Goal: Task Accomplishment & Management: Manage account settings

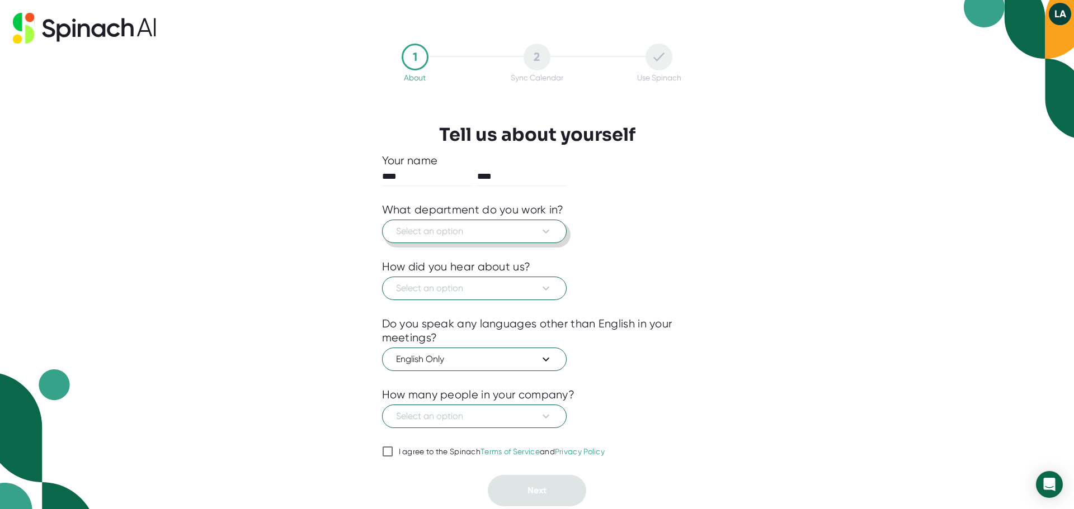
click at [543, 231] on icon at bounding box center [545, 232] width 7 height 4
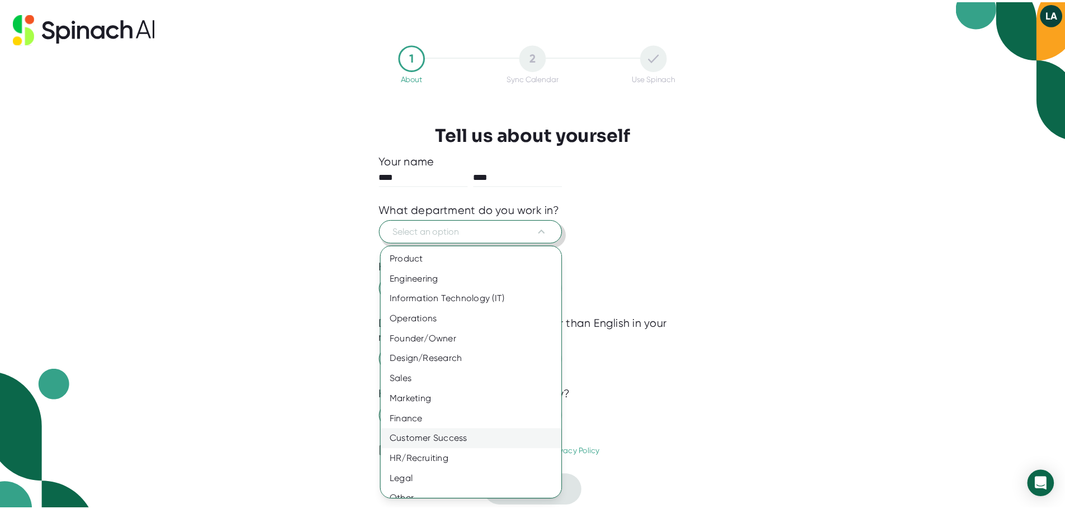
scroll to position [12, 0]
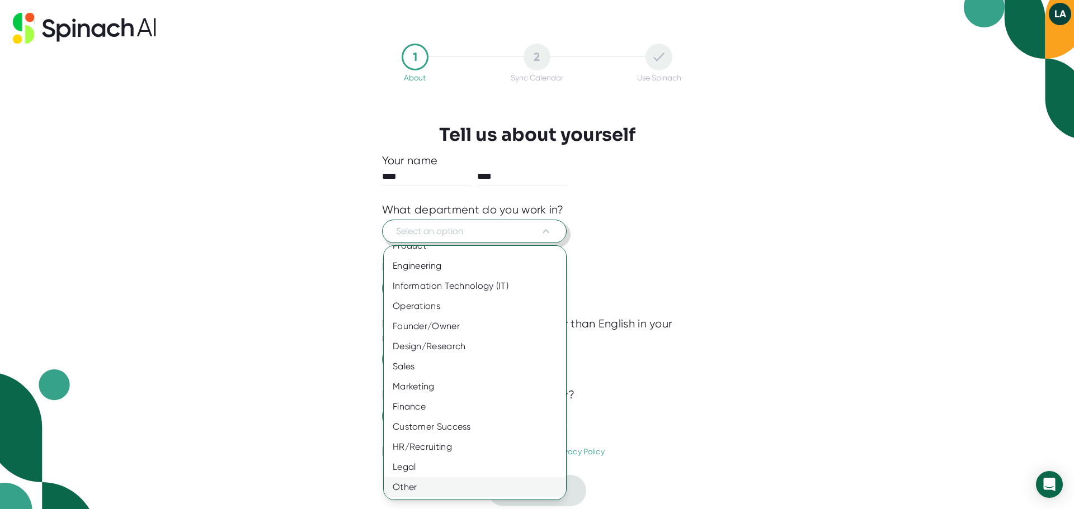
click at [421, 488] on div "Other" at bounding box center [479, 487] width 191 height 20
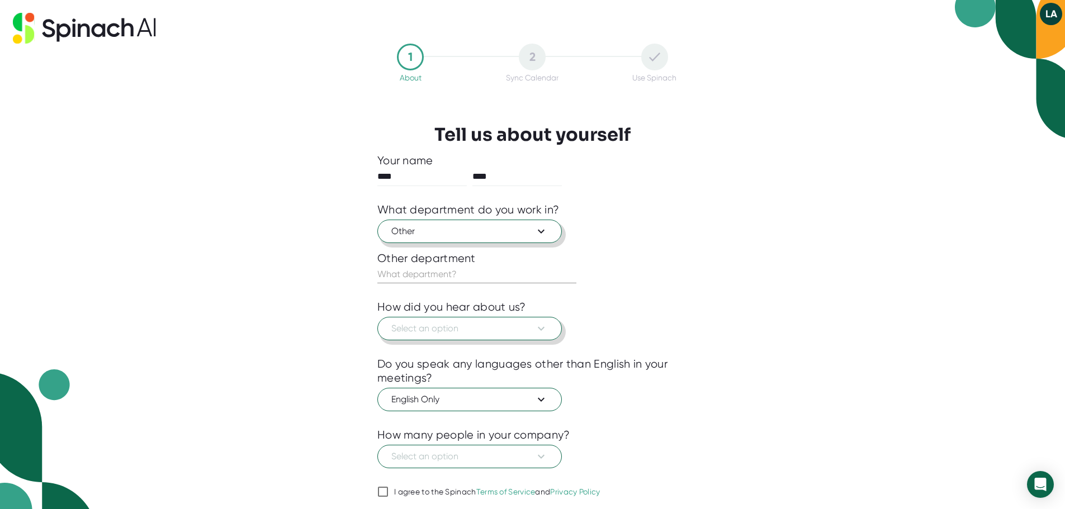
click at [546, 331] on icon at bounding box center [541, 328] width 13 height 13
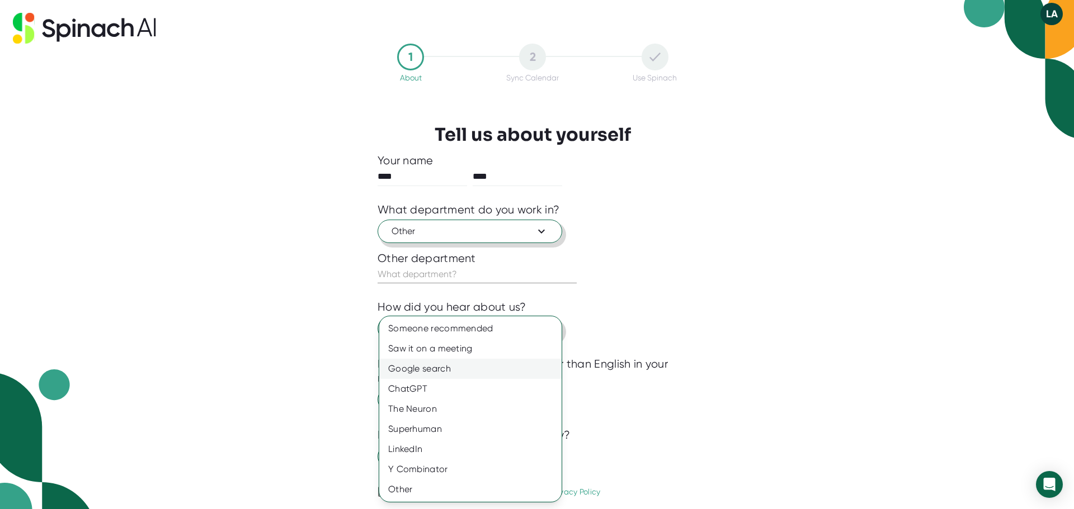
click at [440, 367] on div "Google search" at bounding box center [470, 369] width 182 height 20
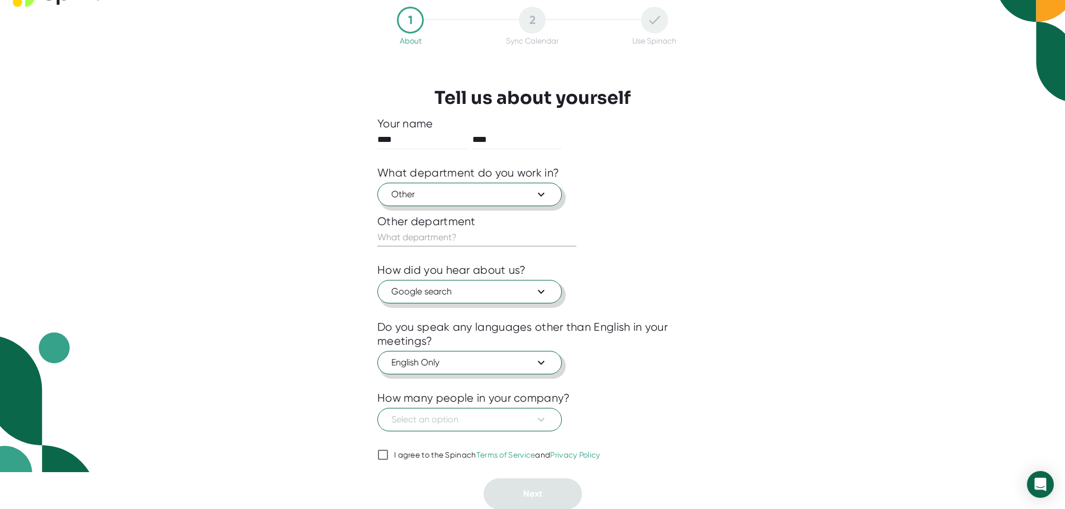
scroll to position [37, 0]
click at [542, 418] on icon at bounding box center [541, 419] width 13 height 13
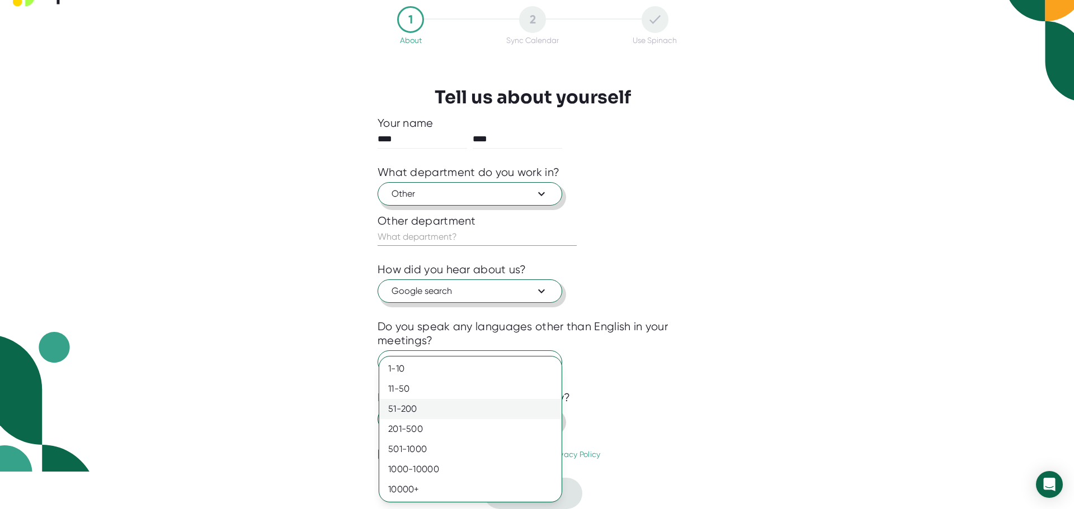
click at [438, 410] on div "51-200" at bounding box center [470, 409] width 182 height 20
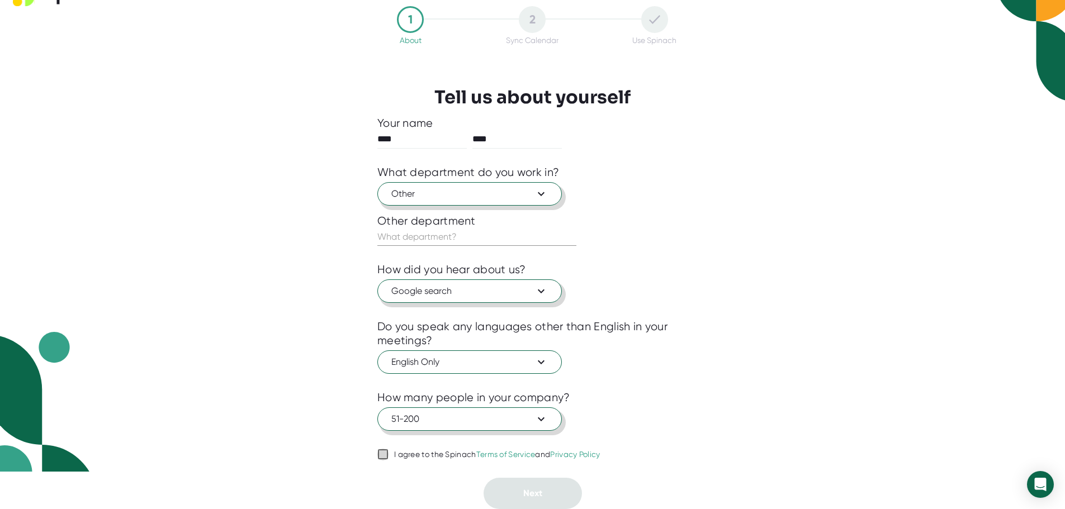
click at [378, 450] on input "I agree to the Spinach Terms of Service and Privacy Policy" at bounding box center [382, 454] width 11 height 13
checkbox input "true"
click at [541, 364] on icon at bounding box center [541, 363] width 7 height 4
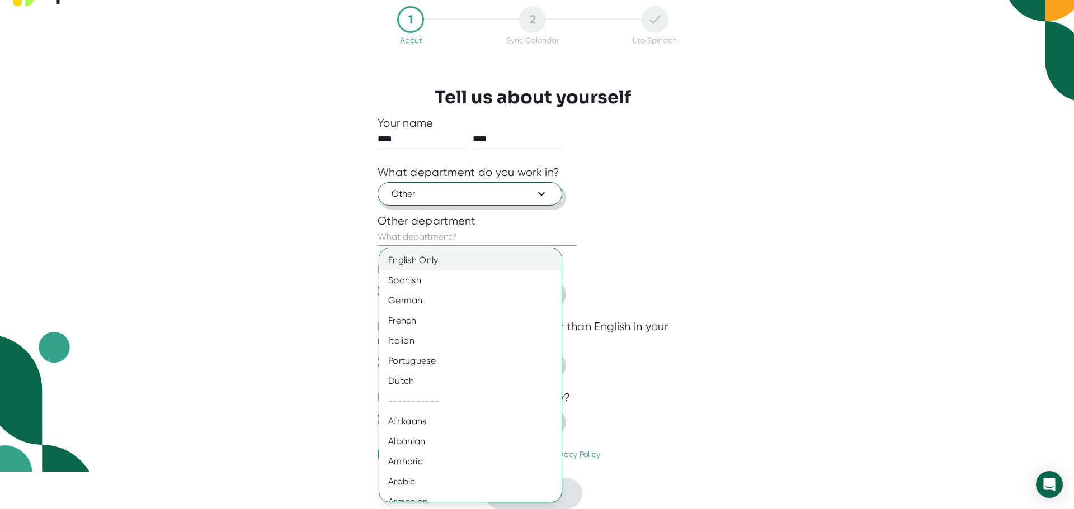
click at [421, 262] on div "English Only" at bounding box center [474, 260] width 191 height 20
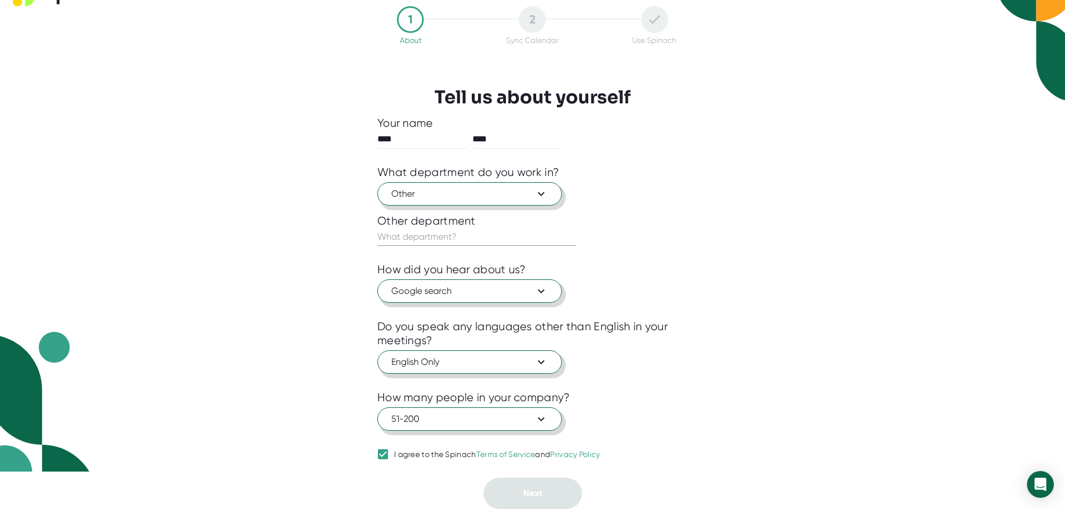
click at [441, 230] on input "text" at bounding box center [476, 237] width 199 height 18
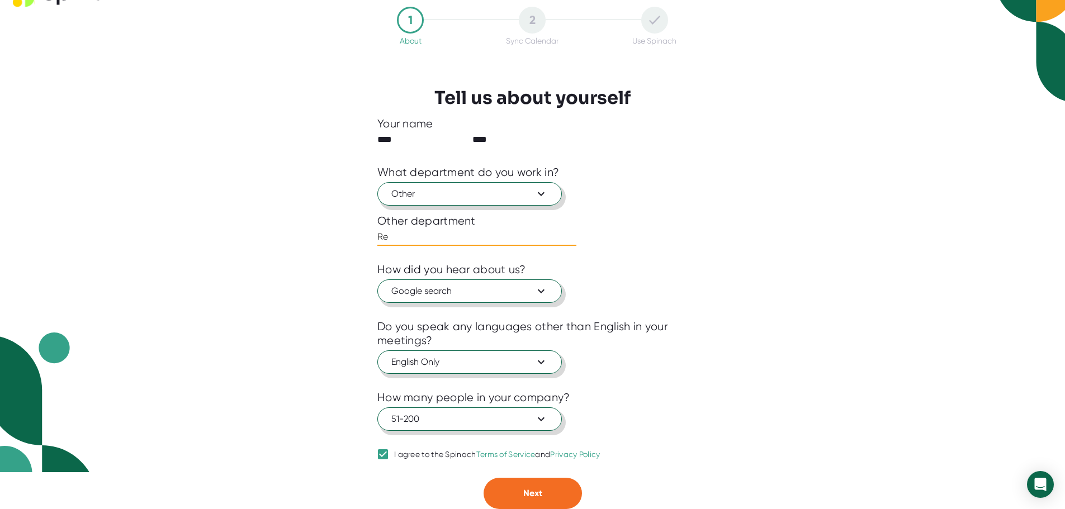
type input "R"
type input "Housing and Residence Life"
click at [527, 491] on span "Next" at bounding box center [532, 493] width 19 height 11
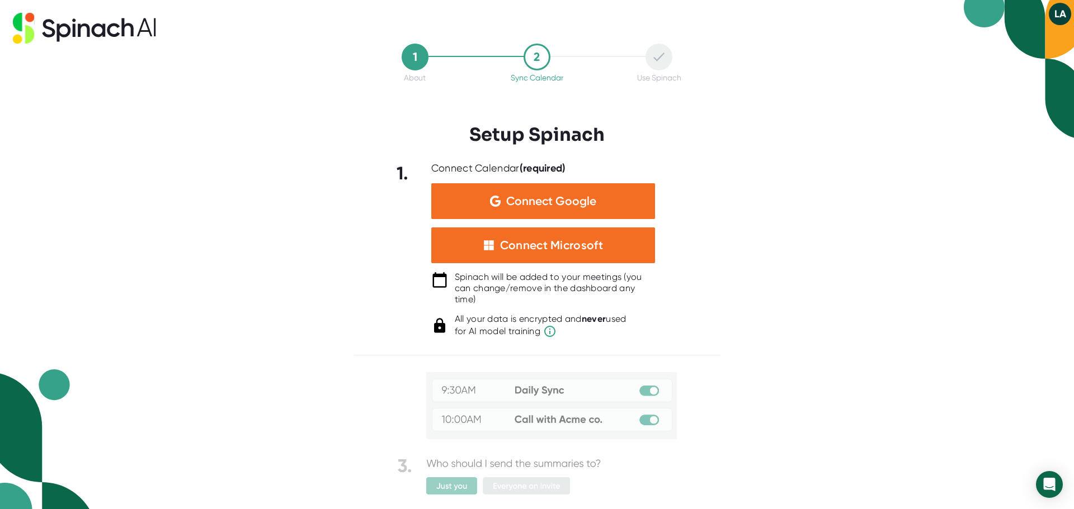
scroll to position [22, 0]
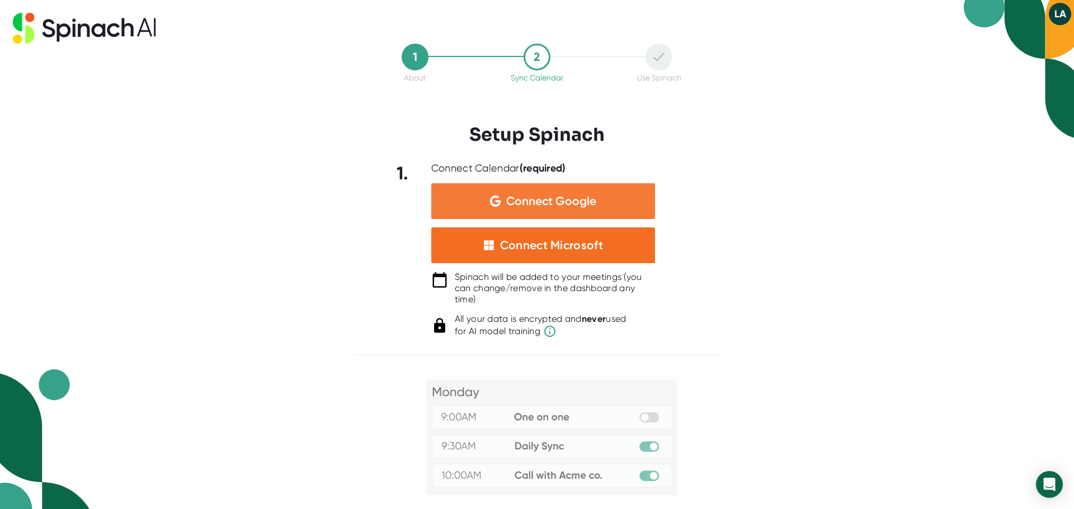
click at [581, 202] on span "Connect Google" at bounding box center [551, 201] width 90 height 11
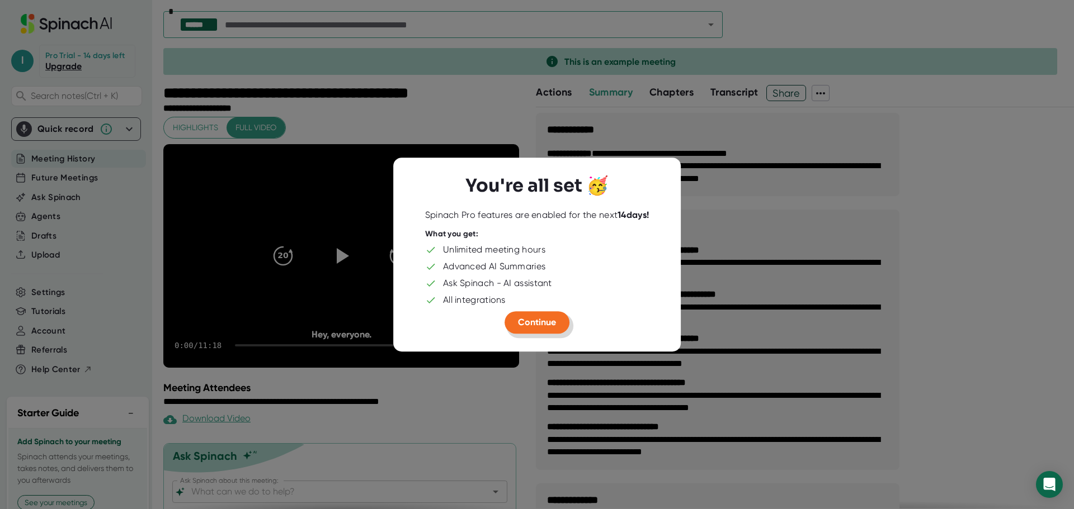
click at [542, 327] on span "Continue" at bounding box center [537, 322] width 38 height 11
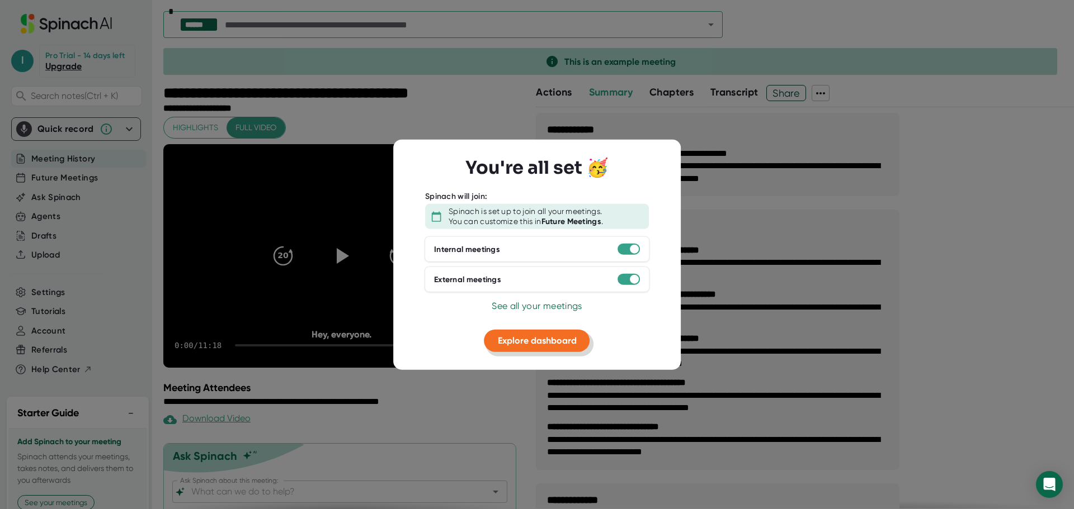
click at [541, 336] on span "Explore dashboard" at bounding box center [537, 340] width 79 height 11
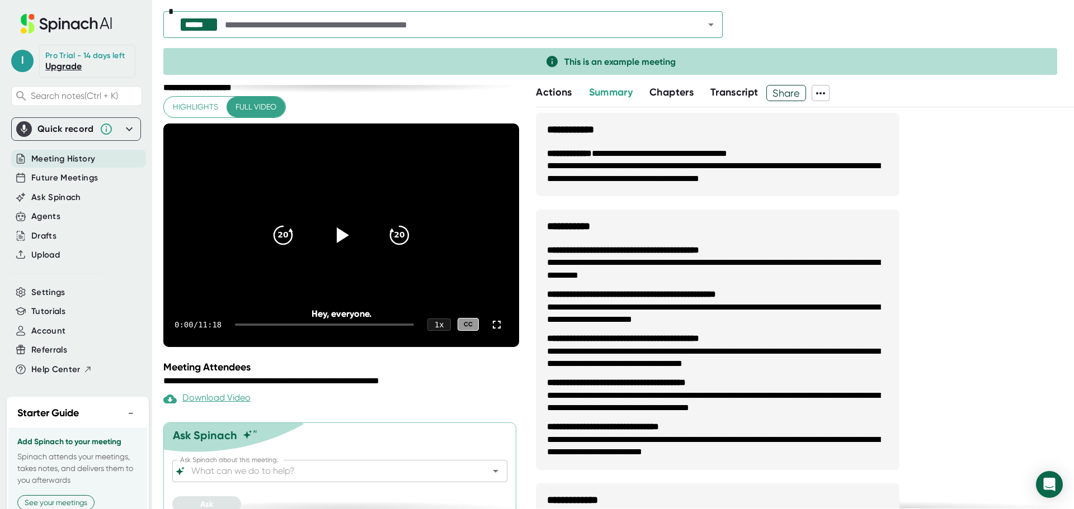
scroll to position [36, 0]
